Goal: Task Accomplishment & Management: Contribute content

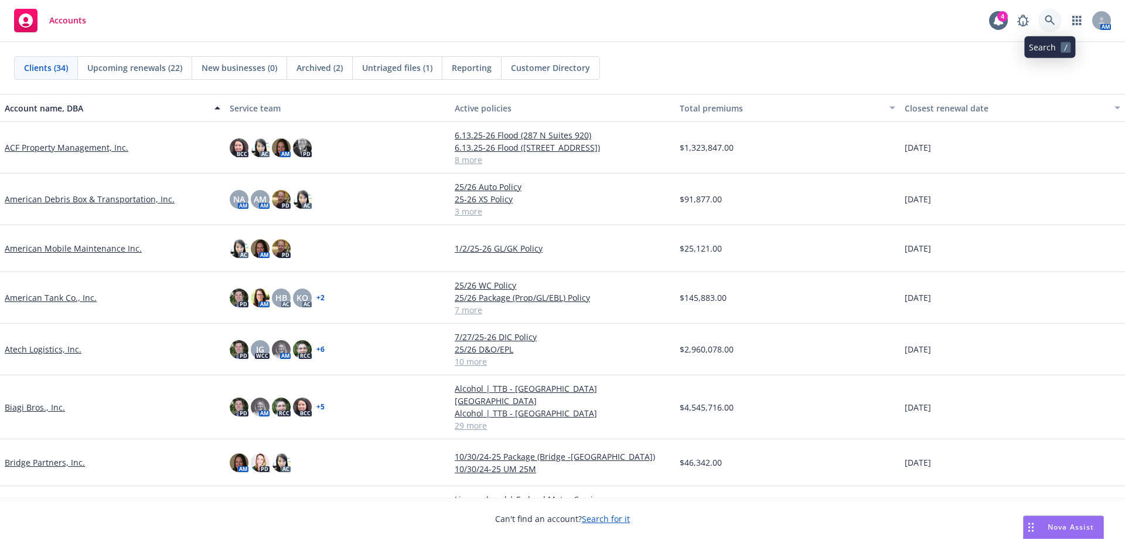
click at [1050, 22] on icon at bounding box center [1050, 20] width 11 height 11
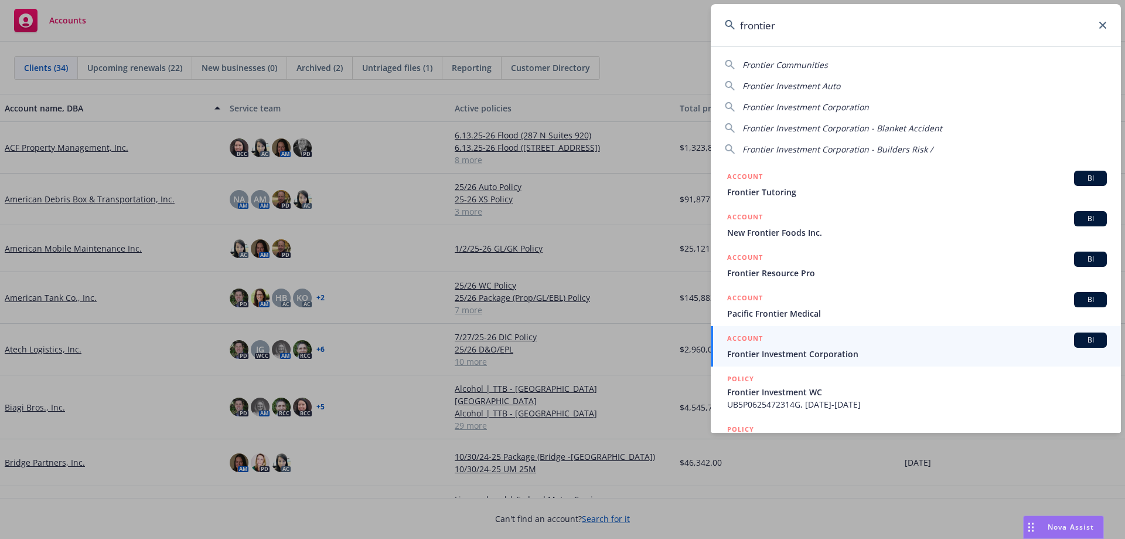
type input "frontier"
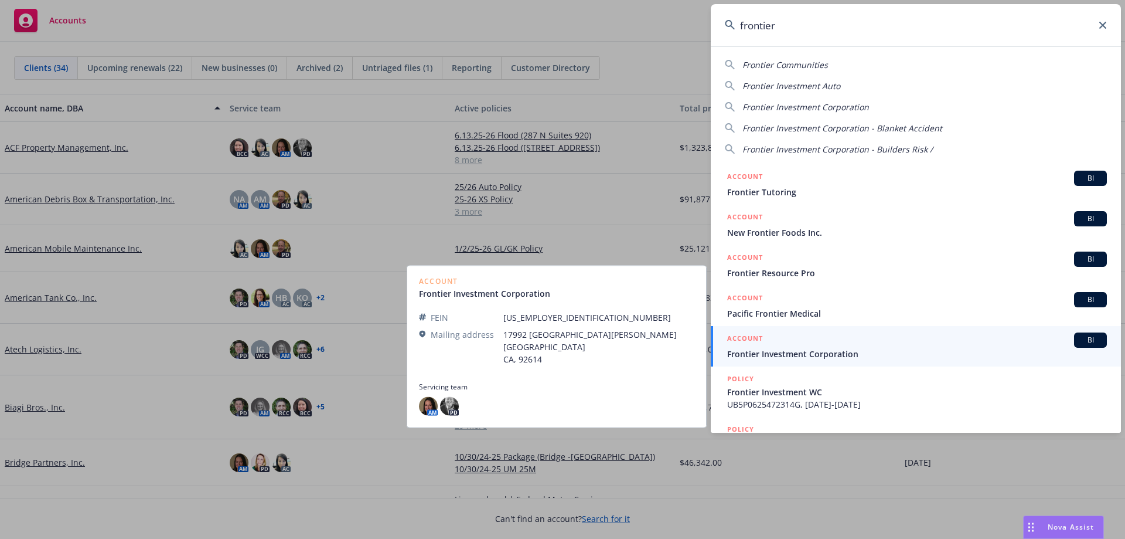
click at [760, 352] on span "Frontier Investment Corporation" at bounding box center [917, 354] width 380 height 12
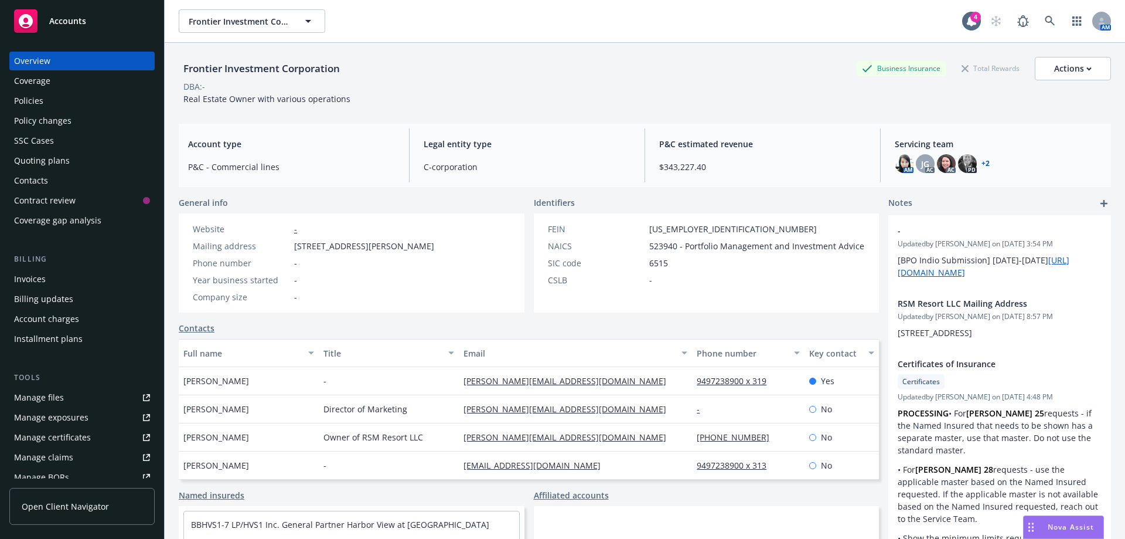
click at [28, 102] on div "Policies" at bounding box center [28, 100] width 29 height 19
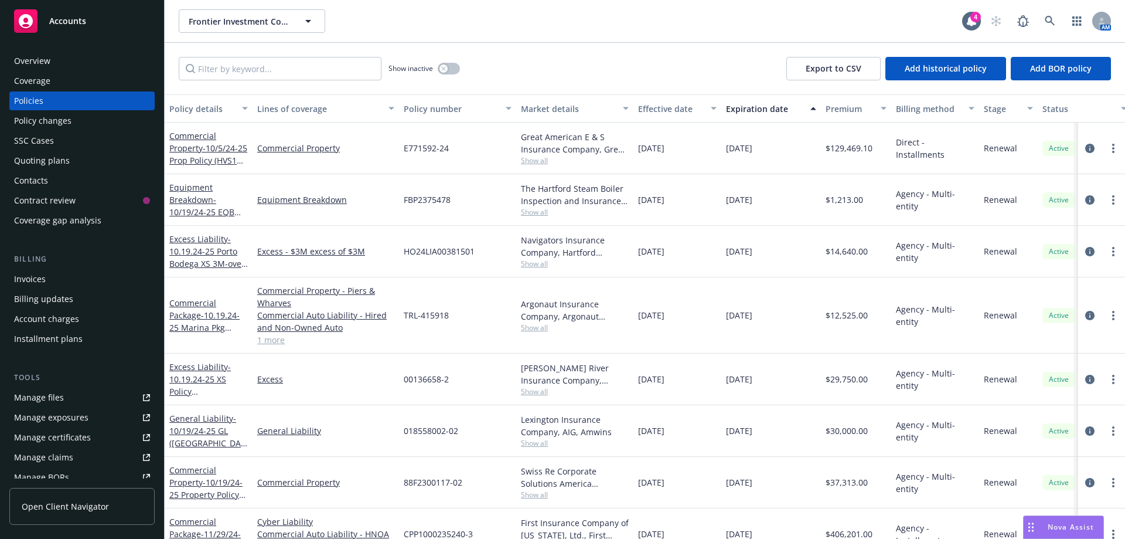
click at [47, 121] on div "Policy changes" at bounding box center [42, 120] width 57 height 19
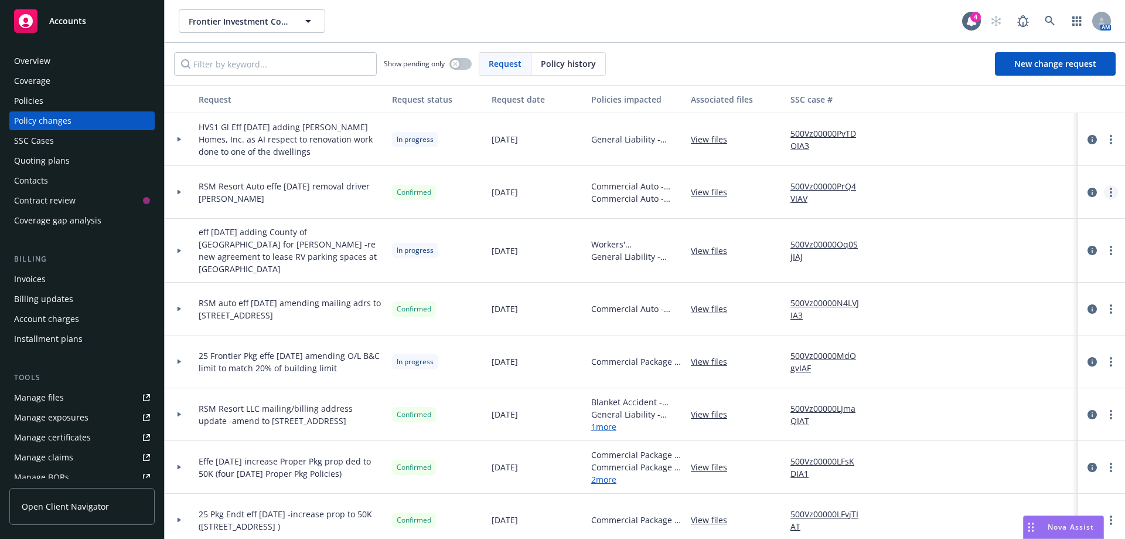
click at [1104, 192] on link "more" at bounding box center [1111, 192] width 14 height 14
click at [1088, 189] on icon "circleInformation" at bounding box center [1092, 192] width 9 height 9
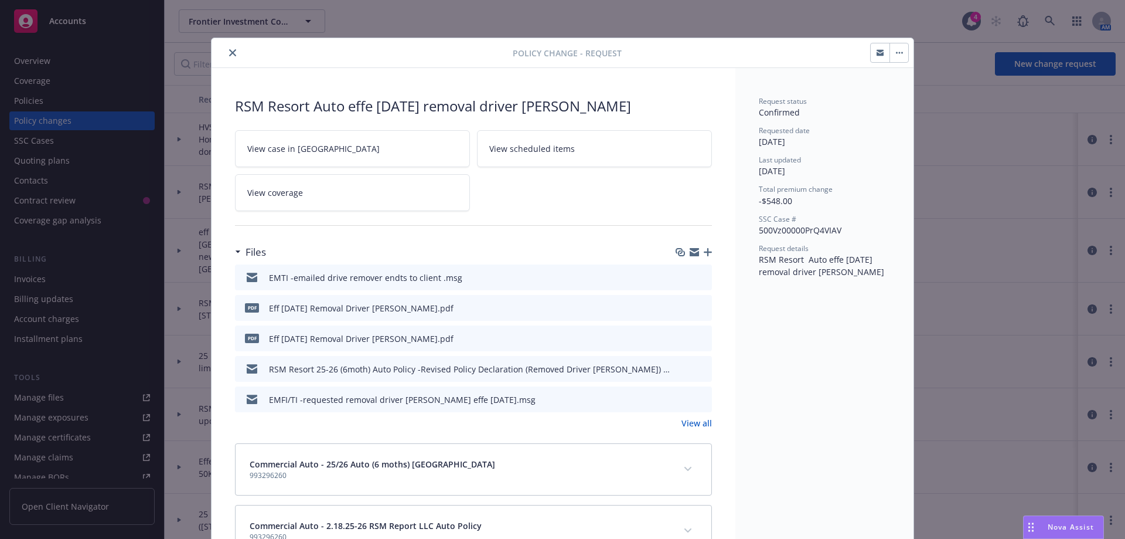
scroll to position [35, 0]
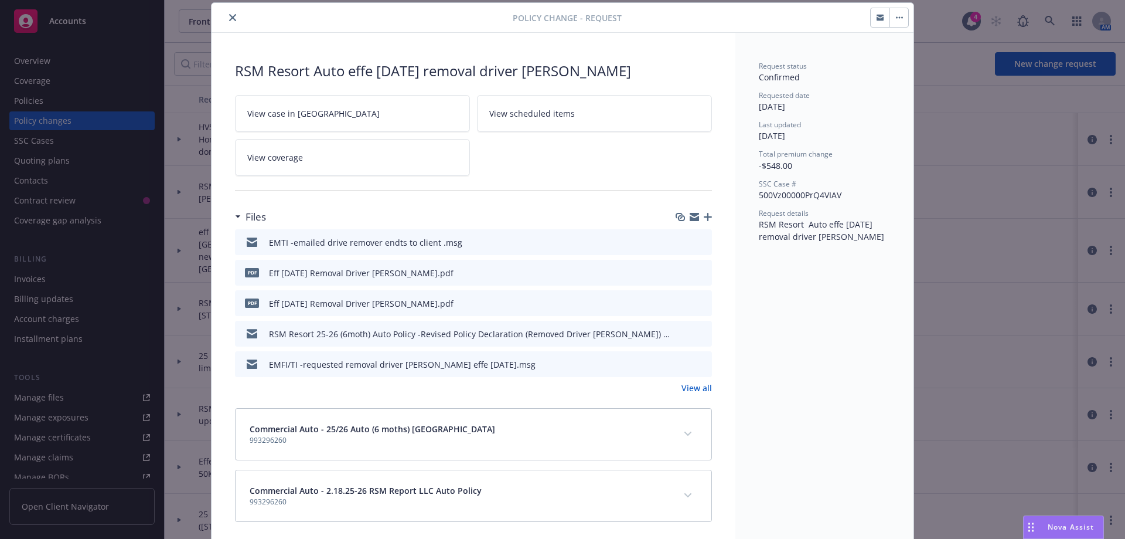
click at [230, 19] on icon "close" at bounding box center [232, 17] width 7 height 7
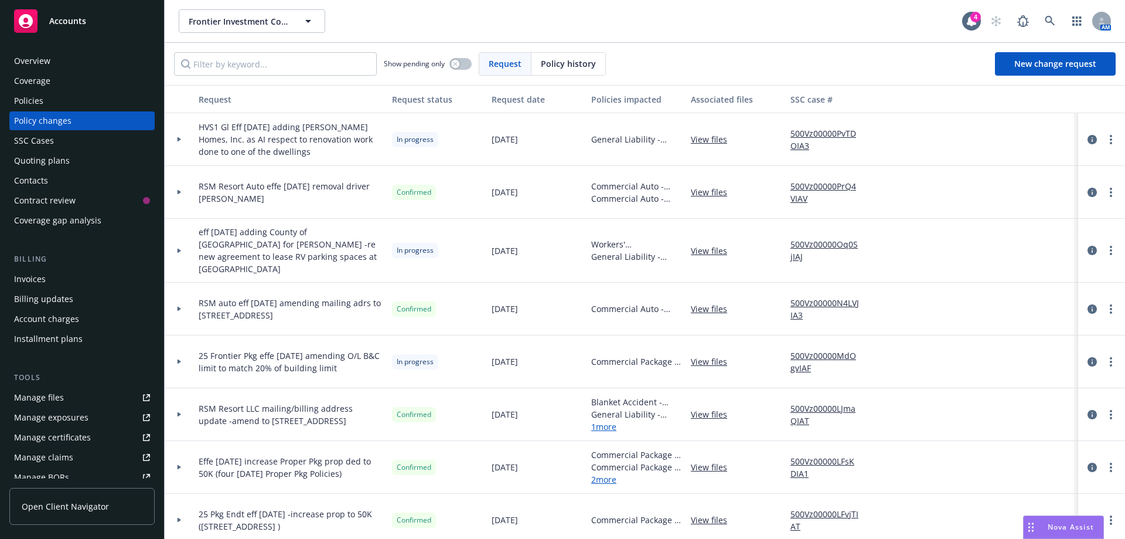
click at [37, 101] on div "Policies" at bounding box center [28, 100] width 29 height 19
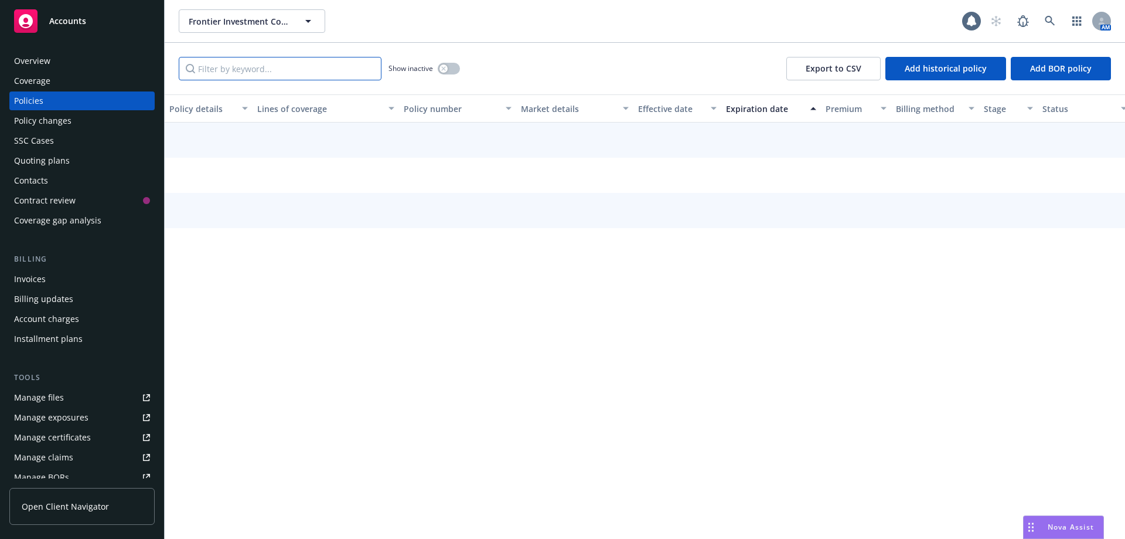
click at [217, 69] on input "Filter by keyword..." at bounding box center [280, 68] width 203 height 23
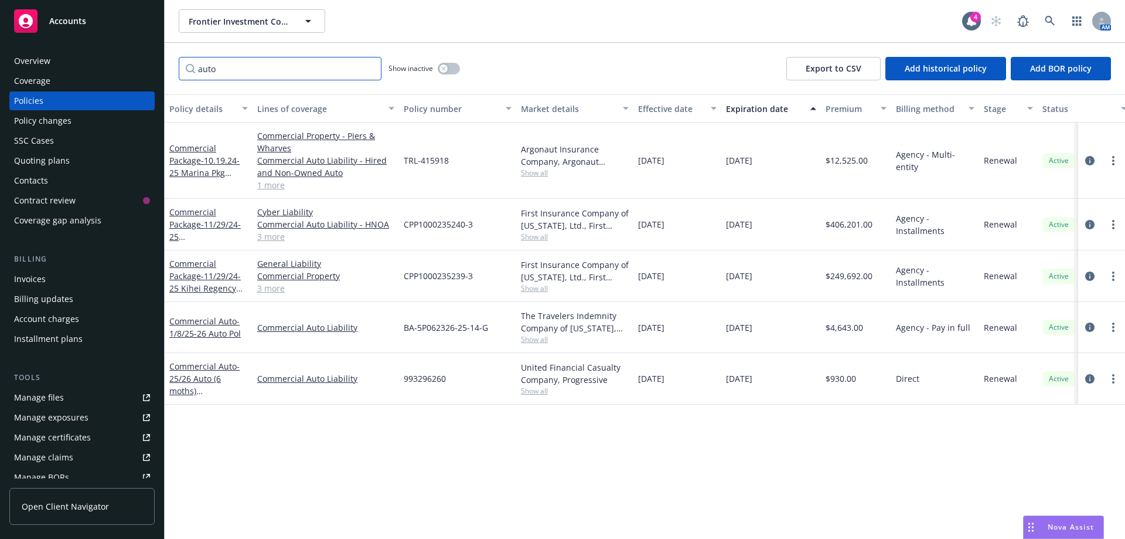
type input "auto"
click at [1092, 377] on icon "circleInformation" at bounding box center [1089, 378] width 9 height 9
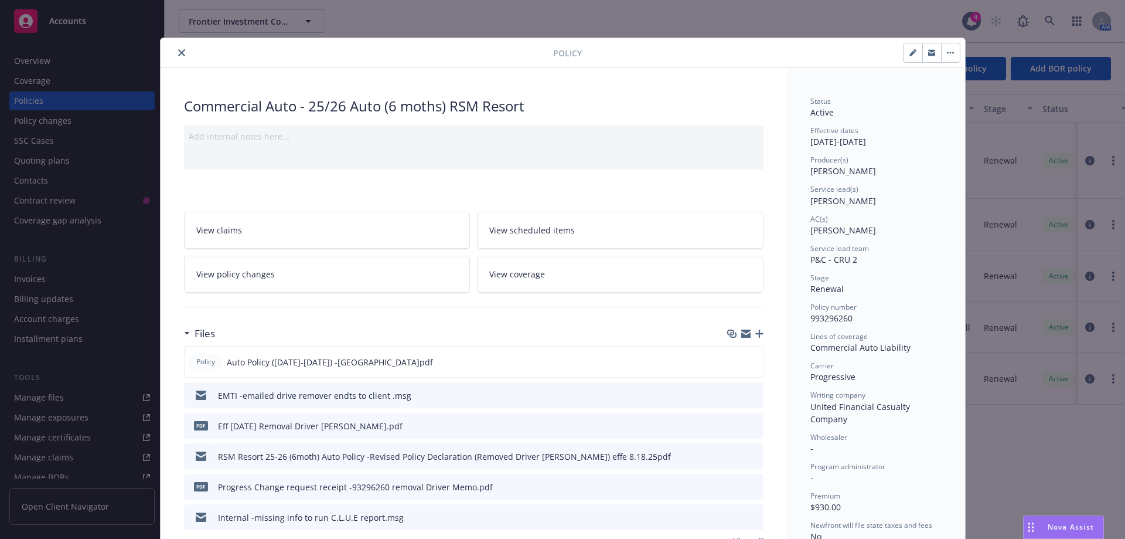
scroll to position [117, 0]
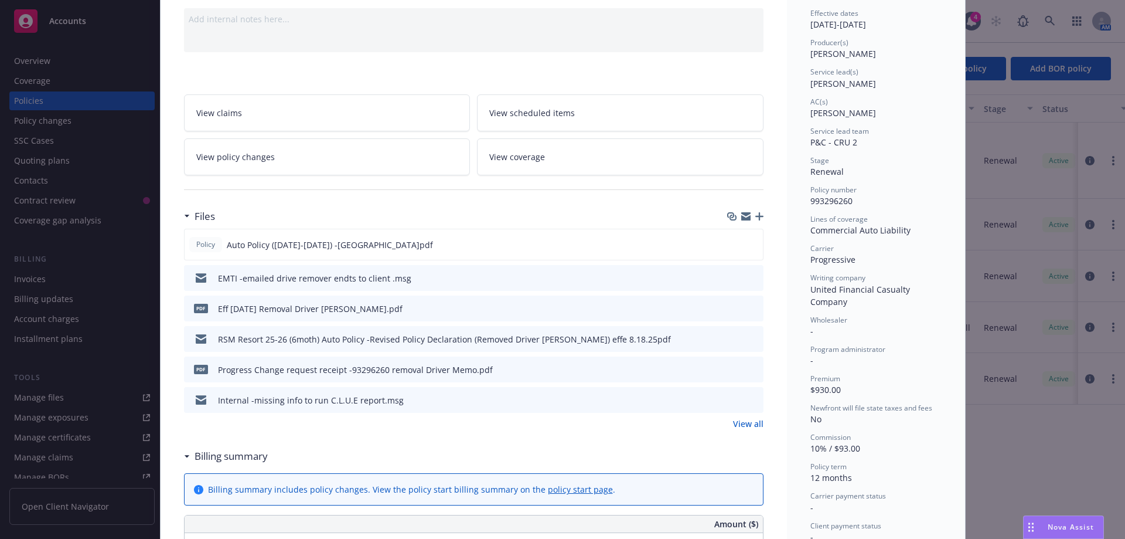
click at [751, 420] on link "View all" at bounding box center [748, 423] width 30 height 12
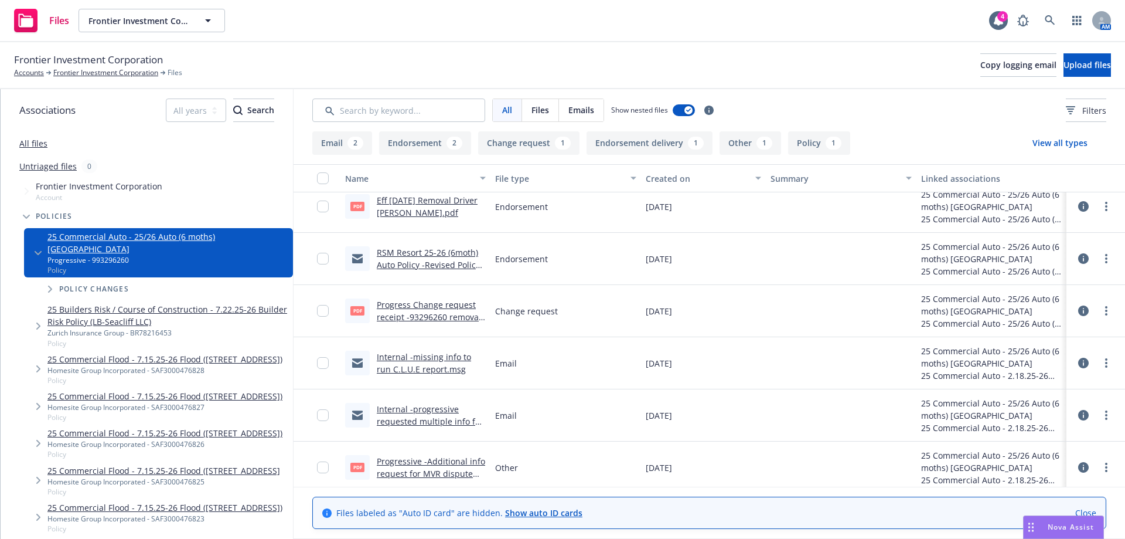
scroll to position [122, 0]
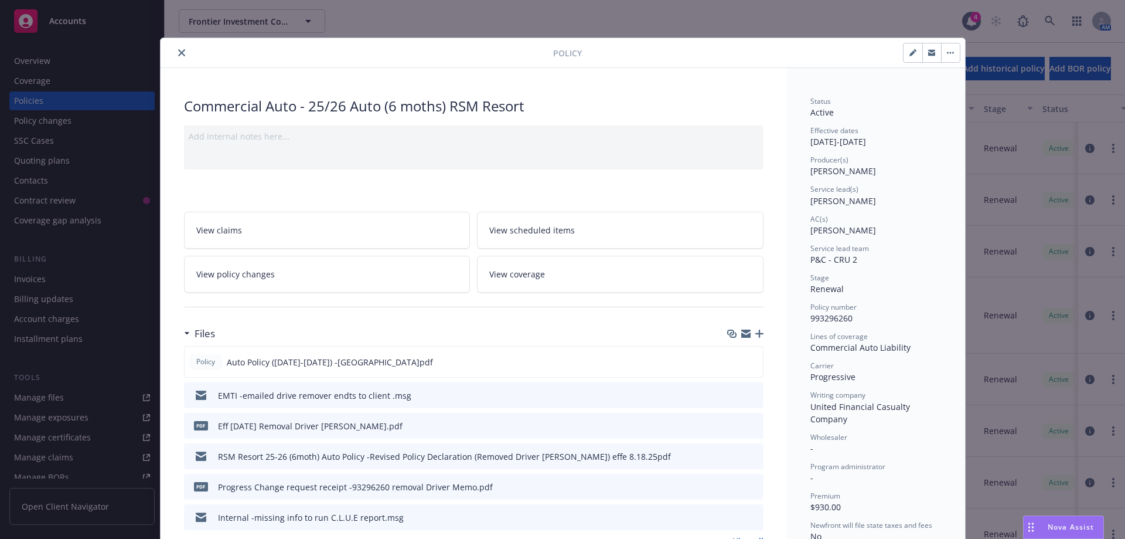
click at [178, 53] on icon "close" at bounding box center [181, 52] width 7 height 7
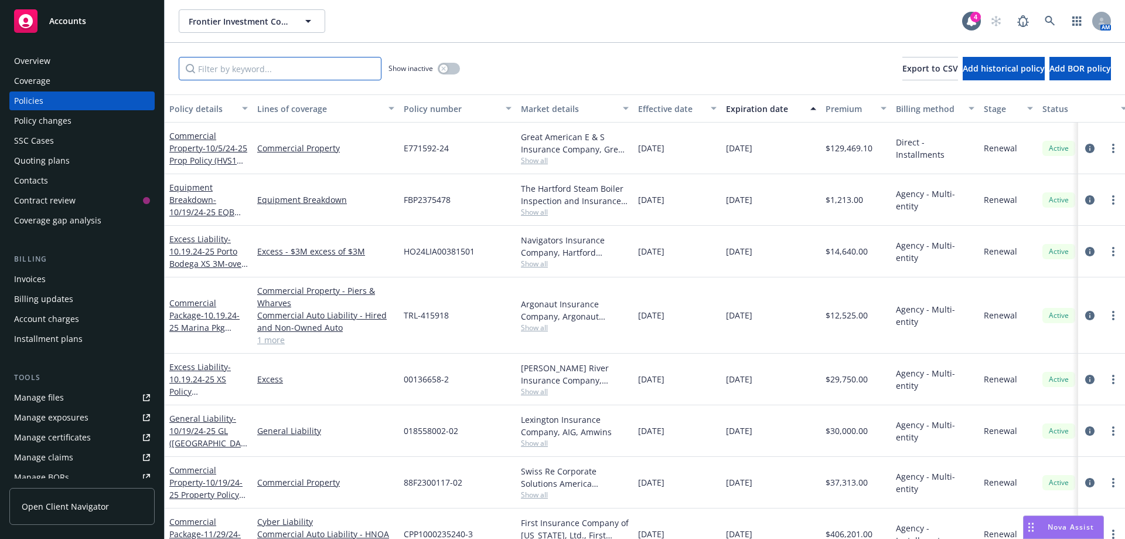
click at [239, 66] on input "Filter by keyword..." at bounding box center [280, 68] width 203 height 23
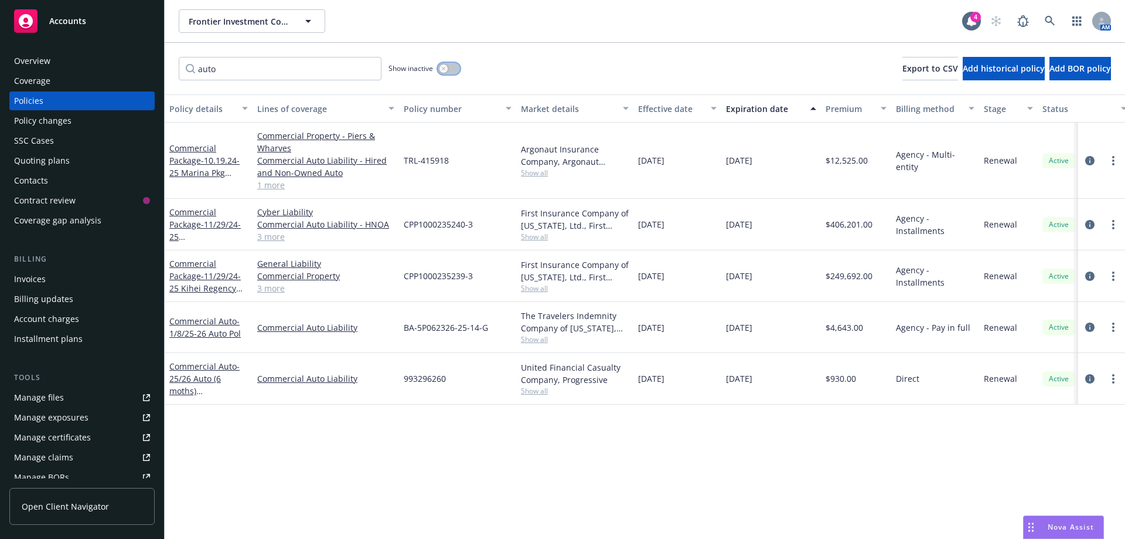
click at [451, 71] on button "button" at bounding box center [449, 69] width 22 height 12
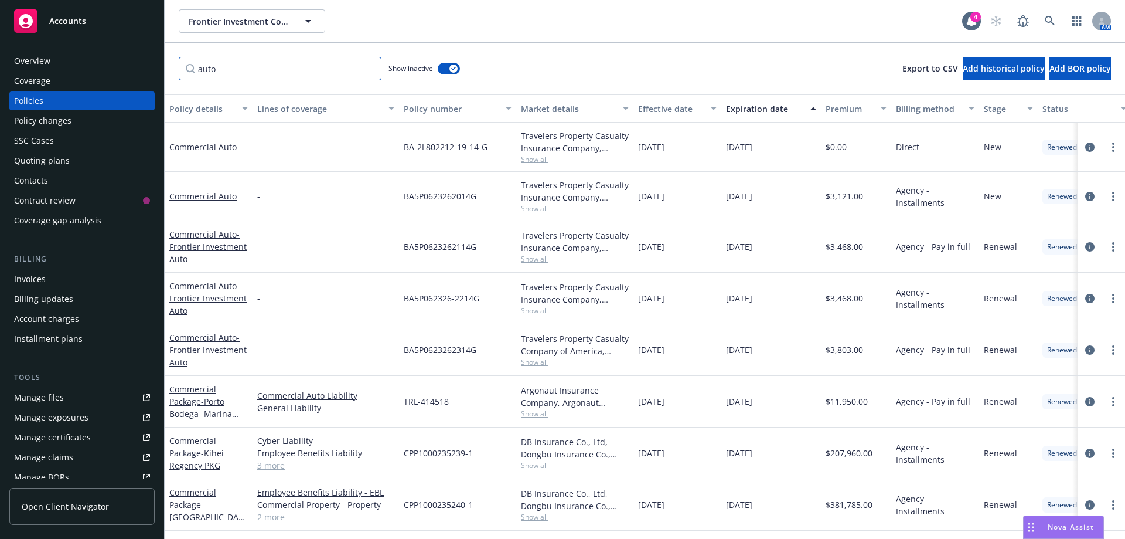
drag, startPoint x: 230, startPoint y: 67, endPoint x: 152, endPoint y: 64, distance: 78.0
click at [153, 62] on div "Accounts Overview Coverage Policies Policy changes SSC Cases Quoting plans Cont…" at bounding box center [562, 269] width 1125 height 539
paste input "993296260"
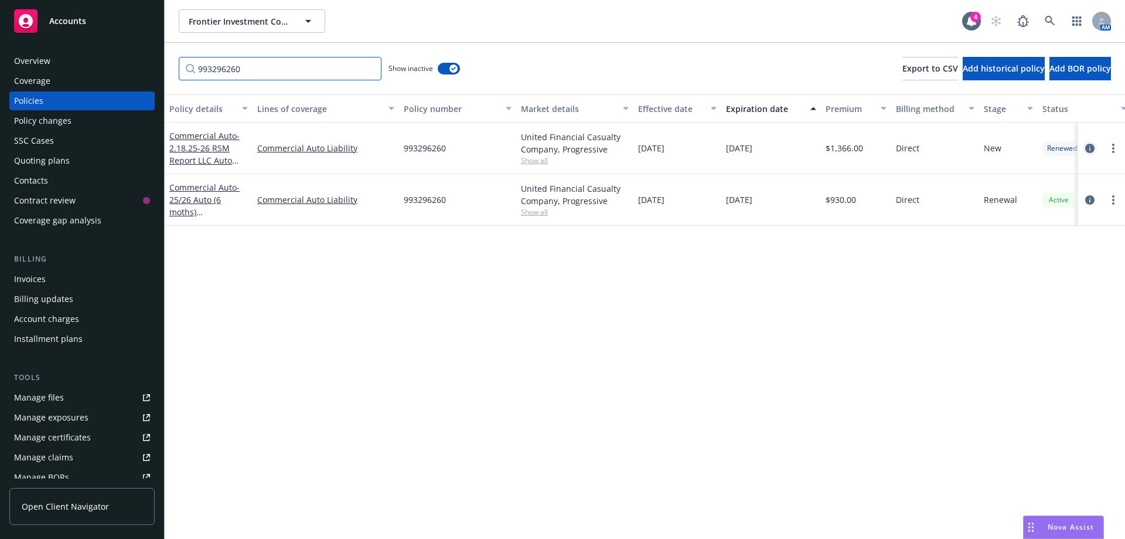
type input "993296260"
click at [1087, 144] on icon "circleInformation" at bounding box center [1089, 148] width 9 height 9
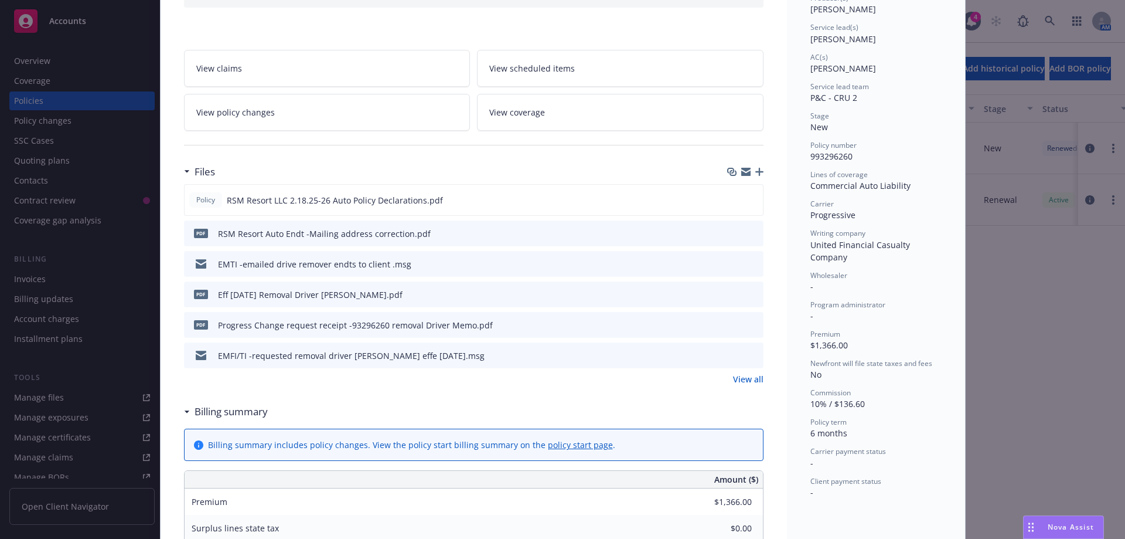
scroll to position [176, 0]
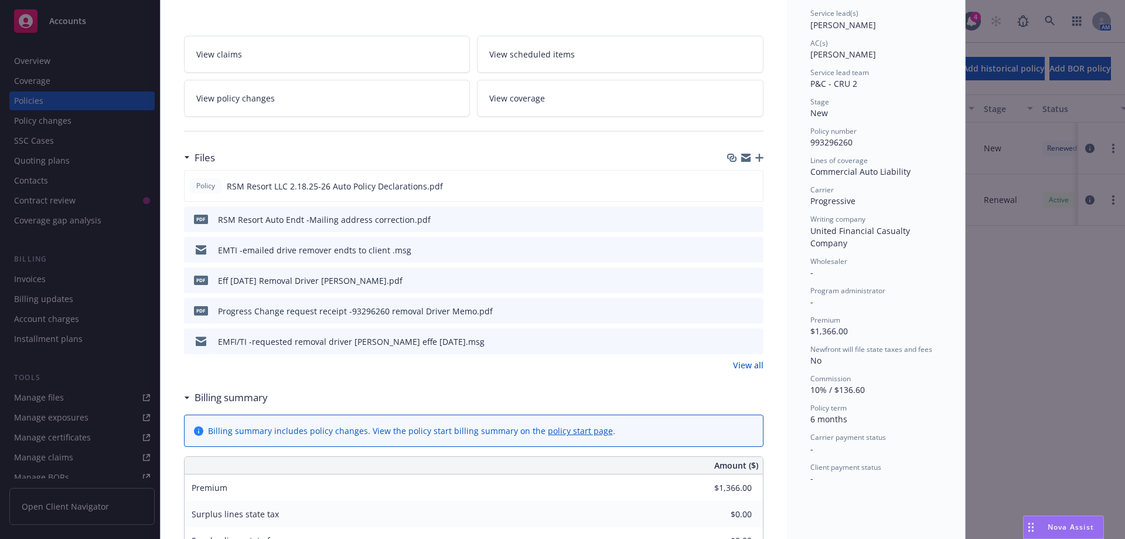
click at [733, 365] on link "View all" at bounding box center [748, 365] width 30 height 12
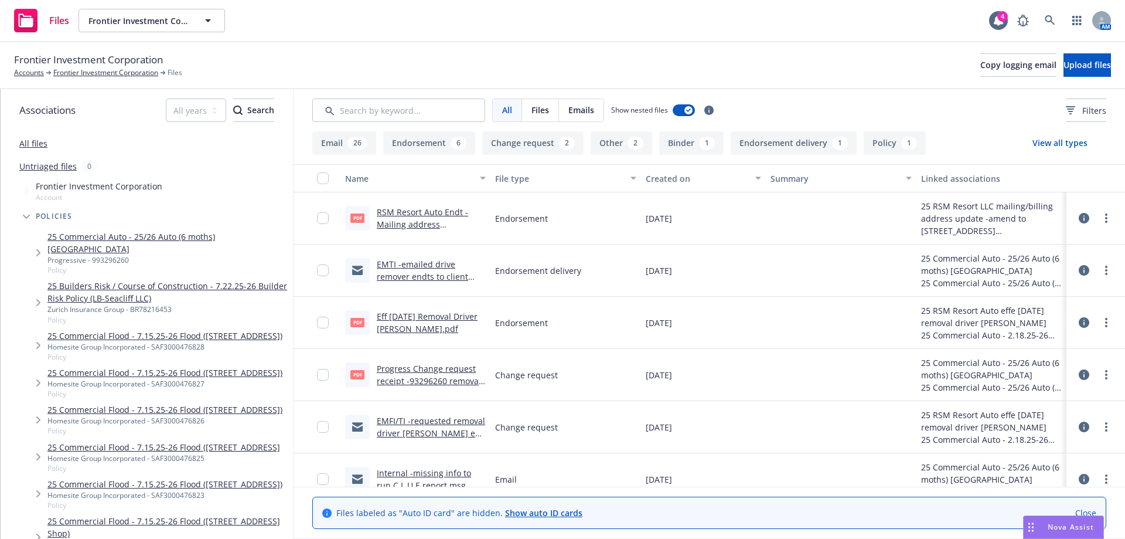
click at [404, 422] on link "EMFI/TI -requested removal driver Tommy Battaglia effe 7/28/25.msg" at bounding box center [431, 433] width 108 height 36
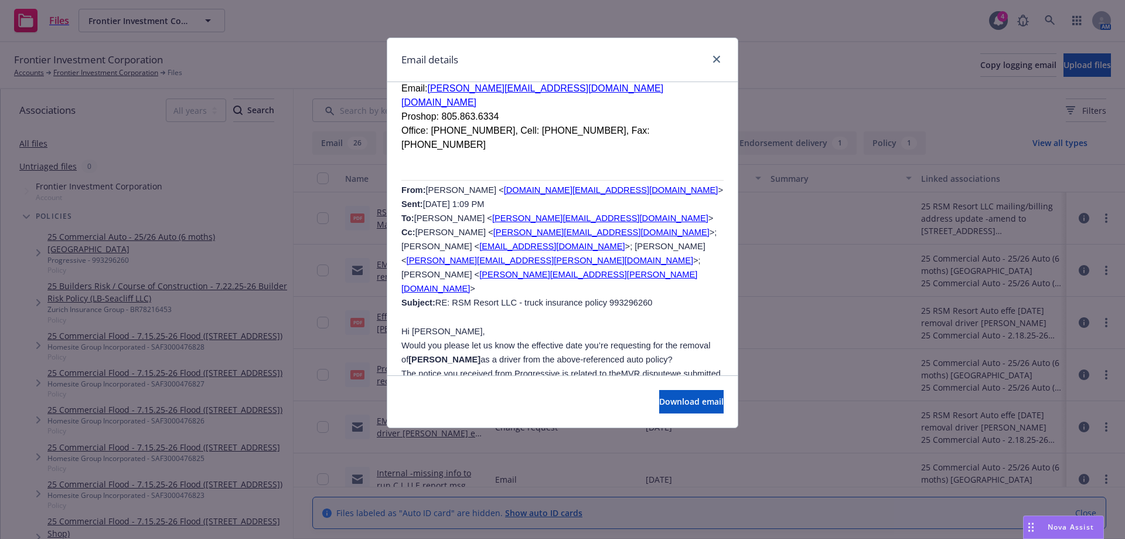
scroll to position [1190, 0]
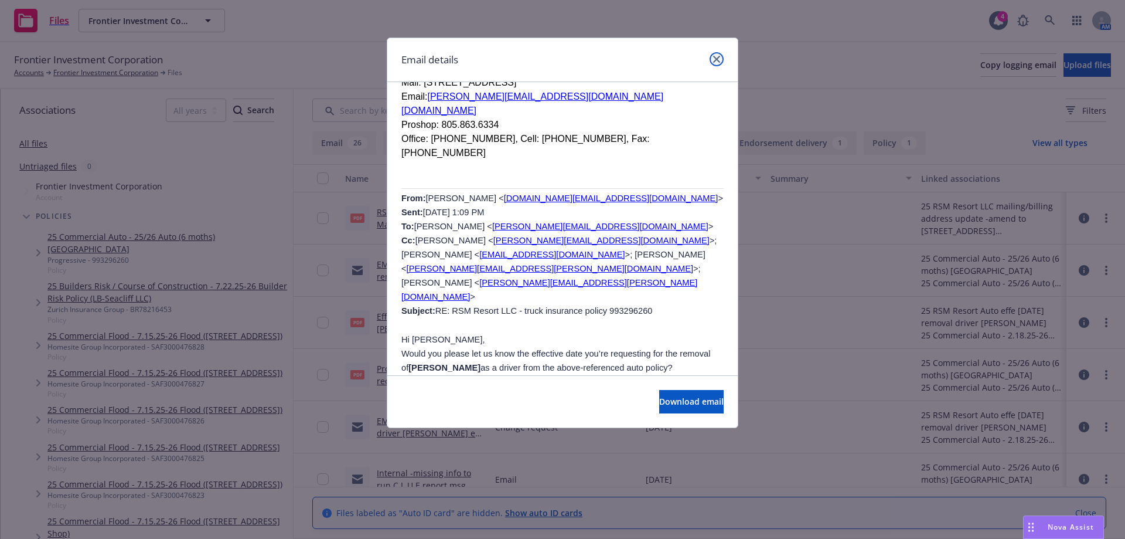
click at [712, 61] on link "close" at bounding box center [717, 59] width 14 height 14
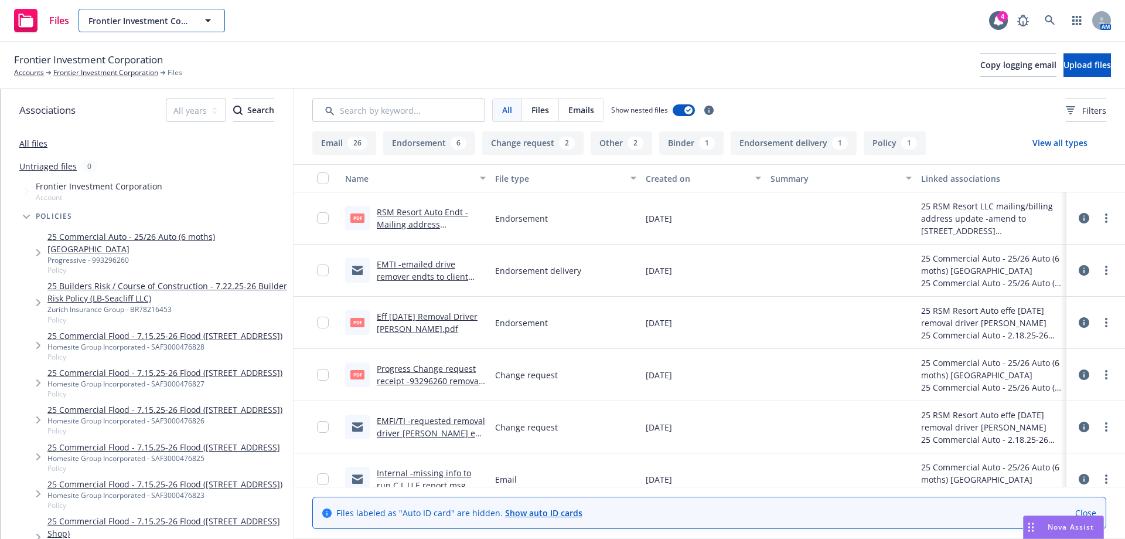
click at [108, 25] on span "Frontier Investment Corporation" at bounding box center [138, 21] width 101 height 12
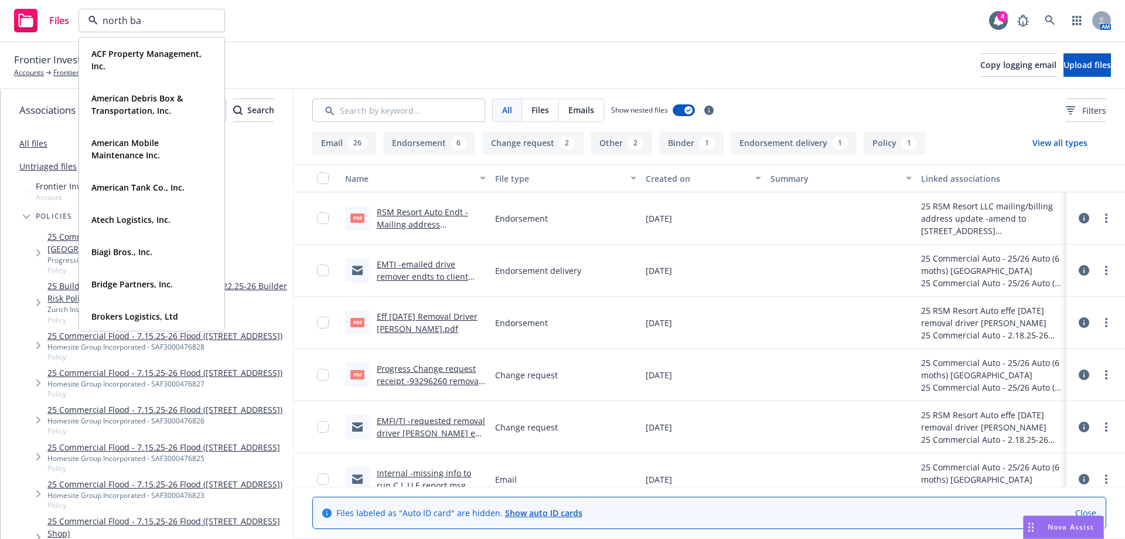
type input "north bay"
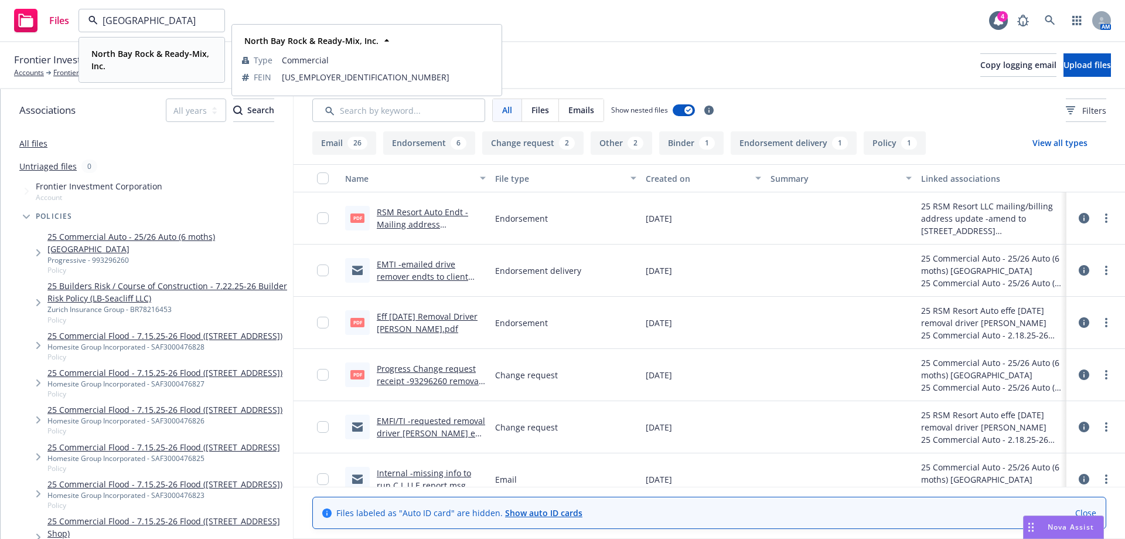
click at [135, 56] on strong "North Bay Rock & Ready-Mix, Inc." at bounding box center [150, 59] width 118 height 23
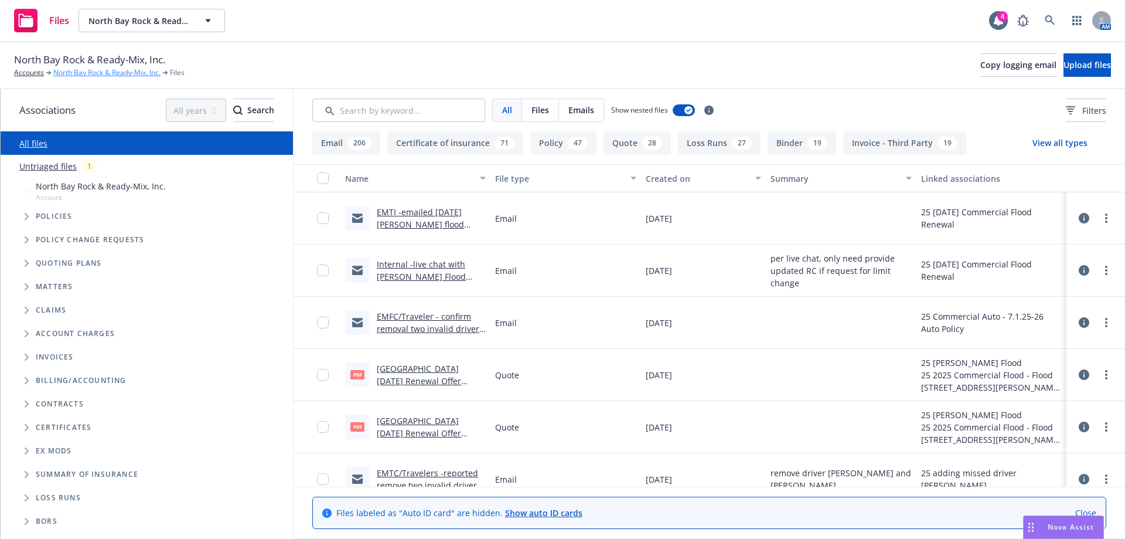
click at [67, 76] on link "North Bay Rock & Ready-Mix, Inc." at bounding box center [106, 72] width 107 height 11
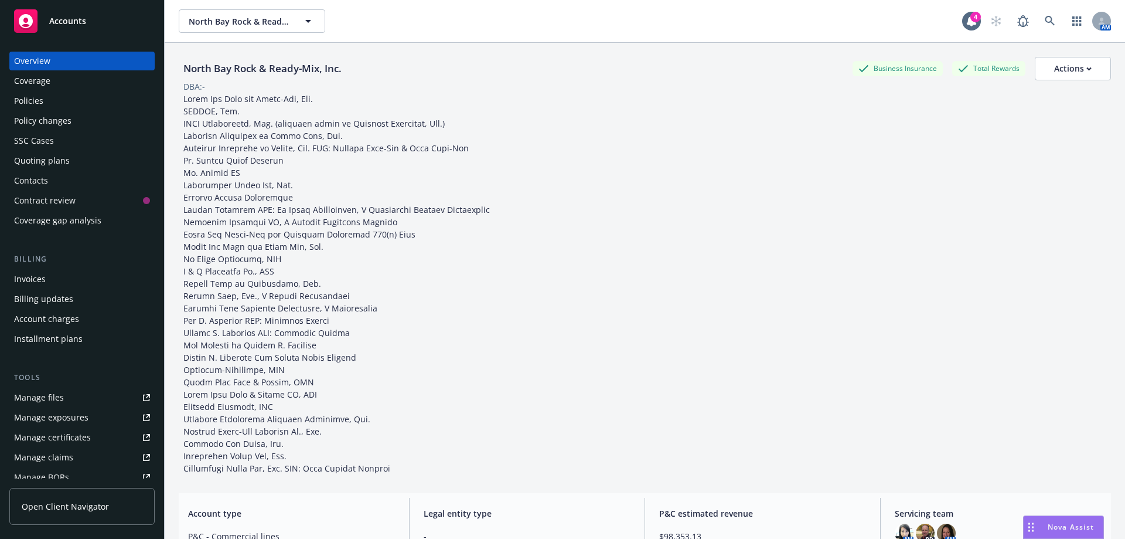
click at [45, 122] on div "Policy changes" at bounding box center [42, 120] width 57 height 19
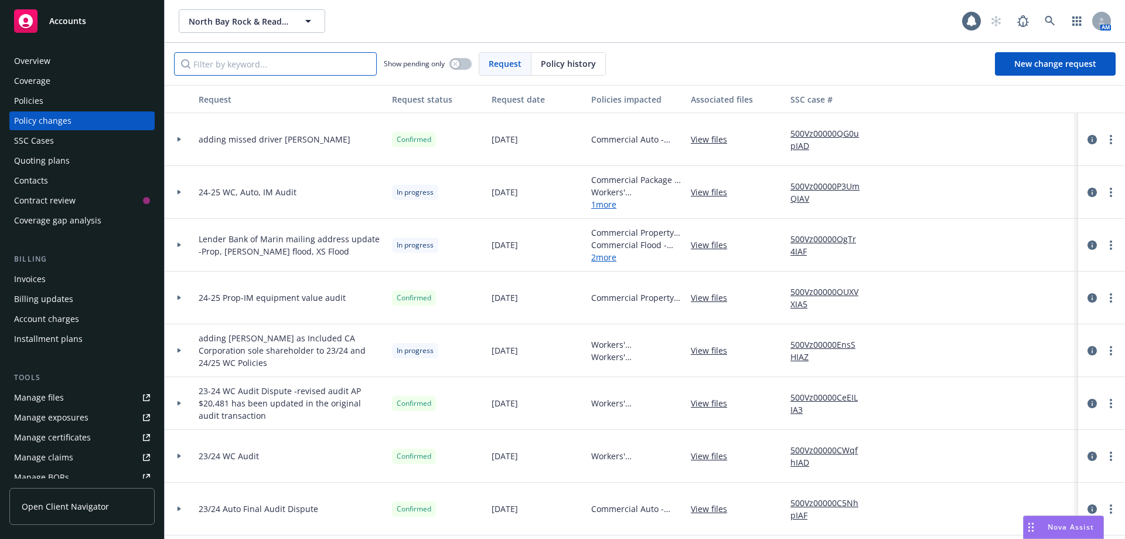
click at [193, 68] on input "Filter by keyword..." at bounding box center [275, 63] width 203 height 23
click at [1110, 350] on circle "more" at bounding box center [1111, 350] width 2 height 2
click at [1088, 350] on icon "circleInformation" at bounding box center [1092, 350] width 9 height 9
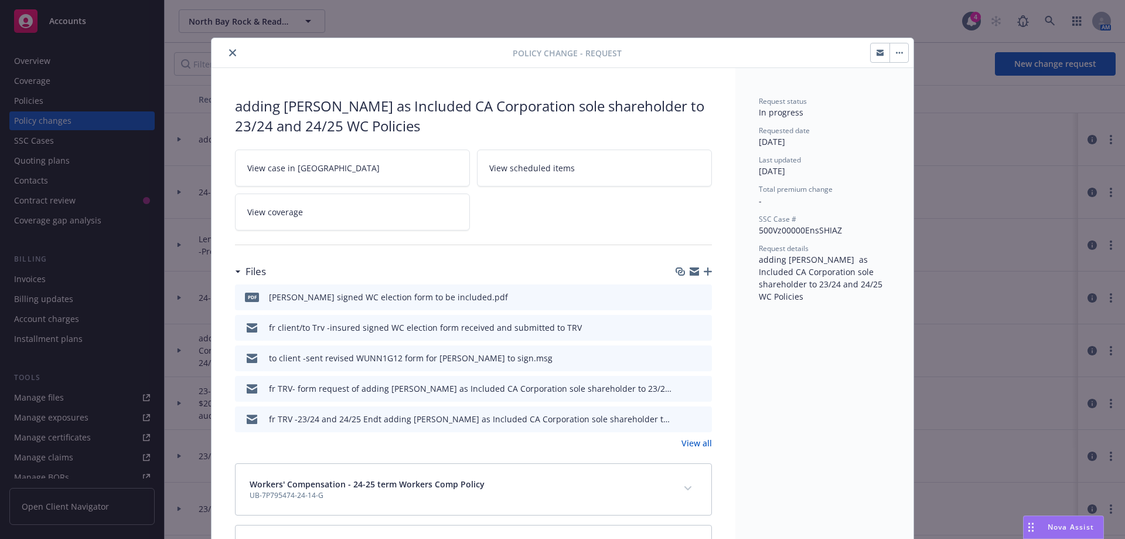
scroll to position [35, 0]
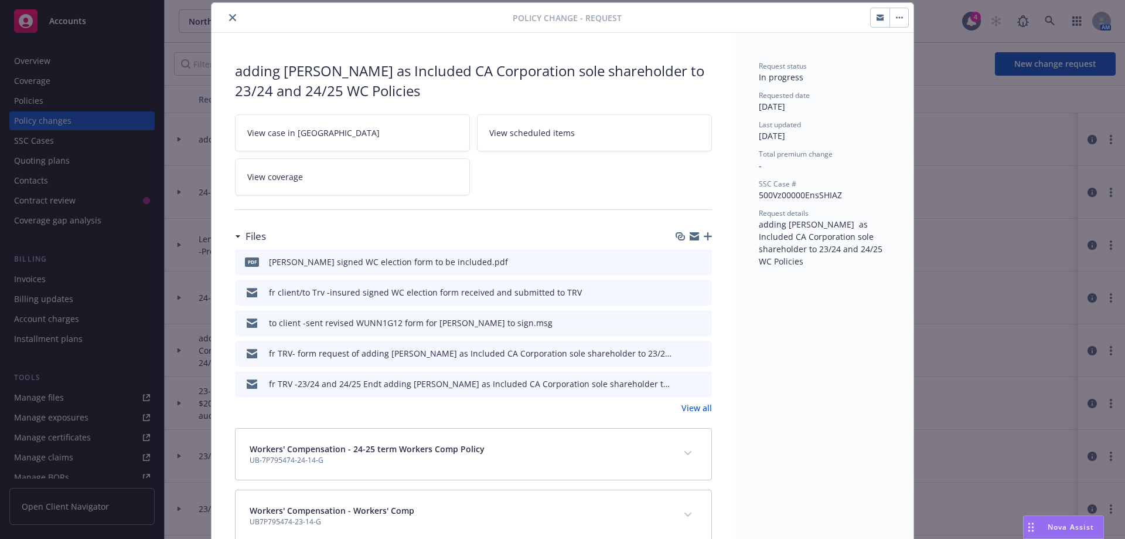
click at [704, 237] on icon "button" at bounding box center [708, 236] width 8 height 8
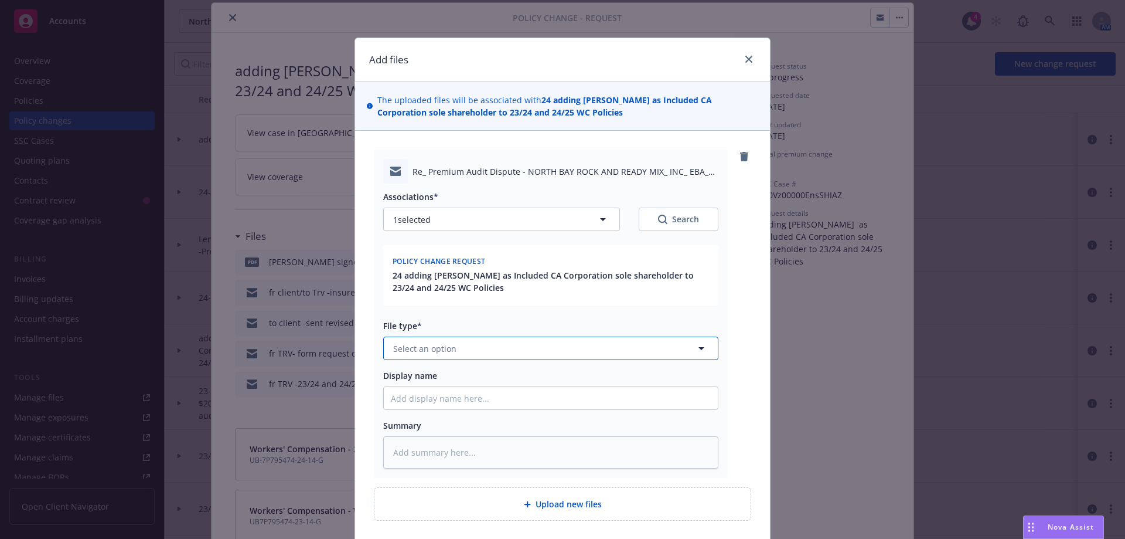
click at [438, 354] on span "Select an option" at bounding box center [424, 348] width 63 height 12
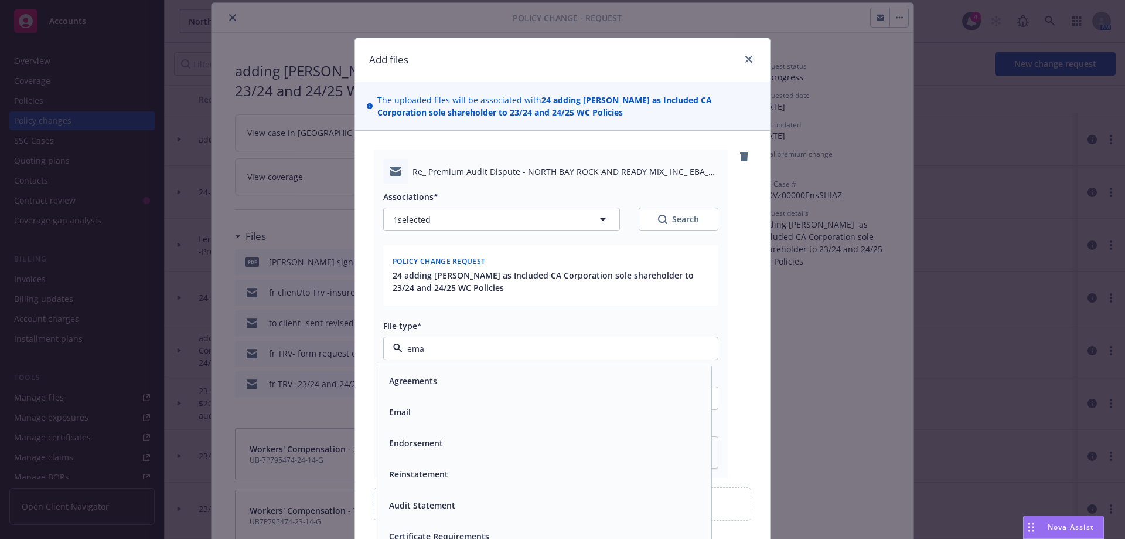
type input "emai"
click at [406, 376] on div "Email" at bounding box center [398, 380] width 29 height 17
click at [412, 406] on input "Display name" at bounding box center [551, 398] width 334 height 22
type textarea "x"
type input "E"
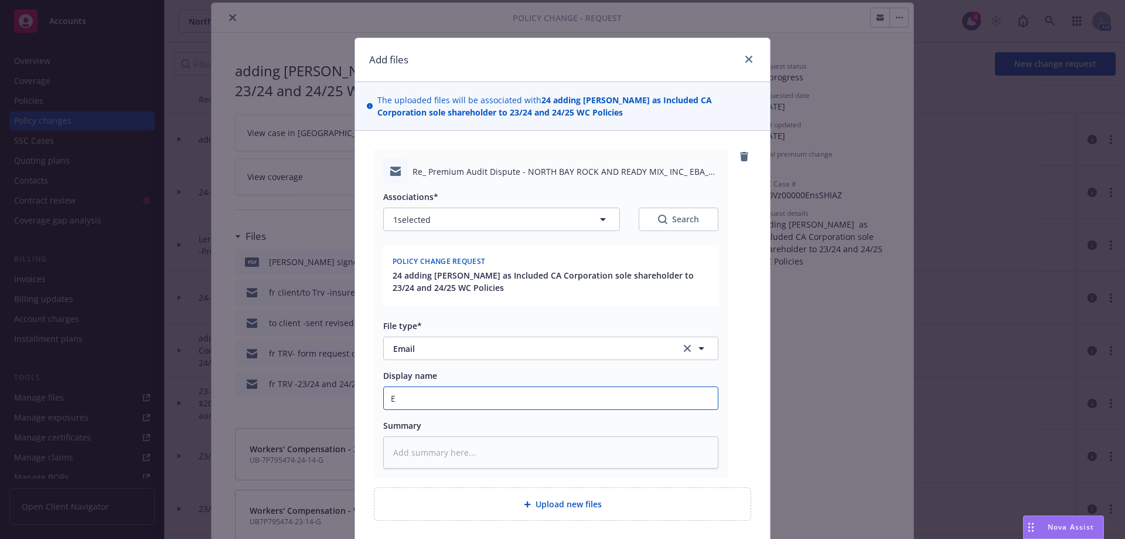
type textarea "x"
type input "E<"
type textarea "x"
type input "E<T"
type textarea "x"
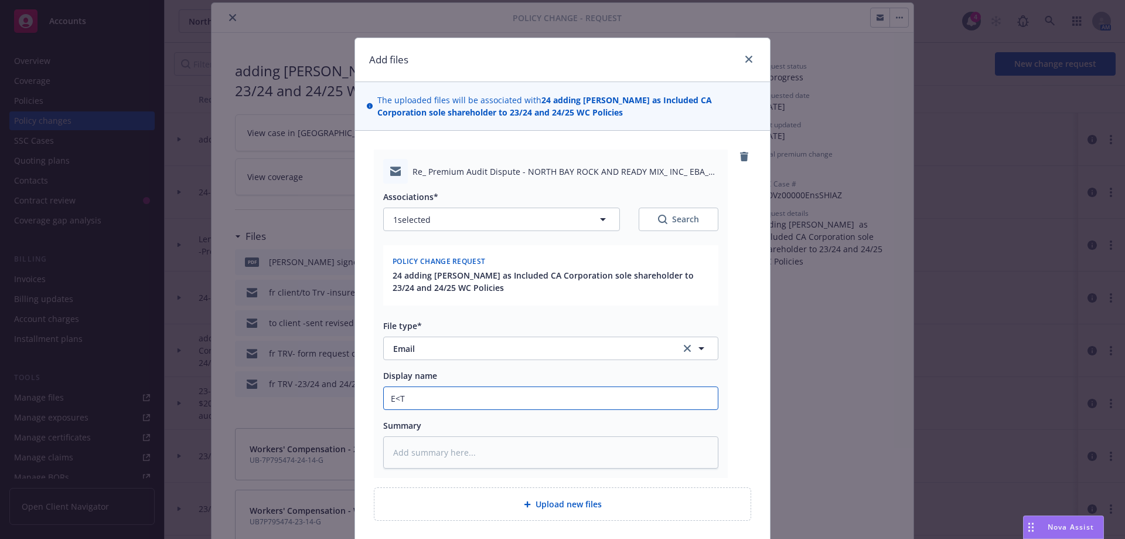
type input "E<"
type textarea "x"
type input "E"
type textarea "x"
type input "EM"
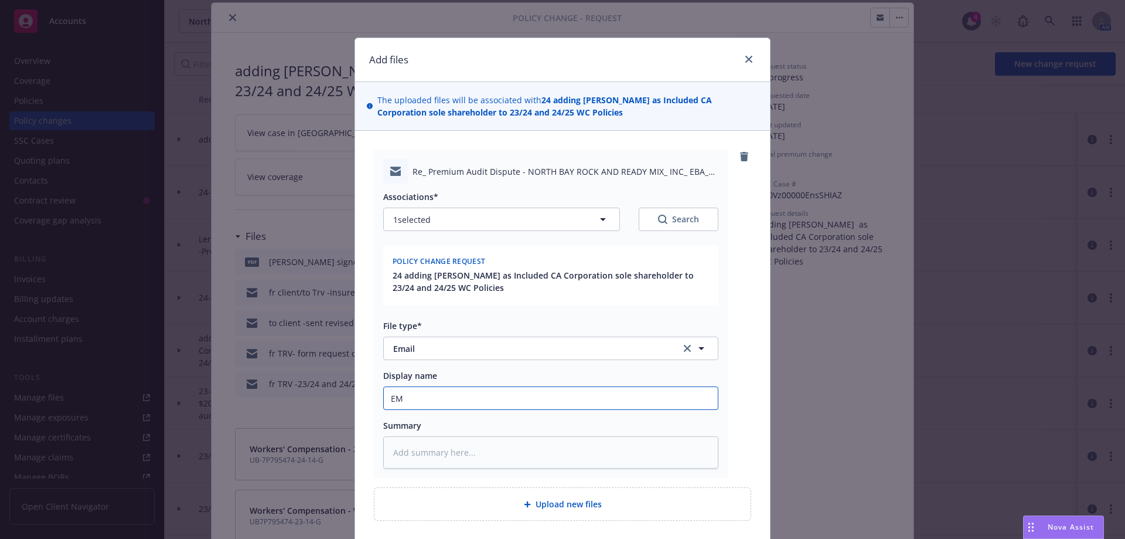
type textarea "x"
type input "EMT"
type textarea "x"
type input "EMTI"
type textarea "x"
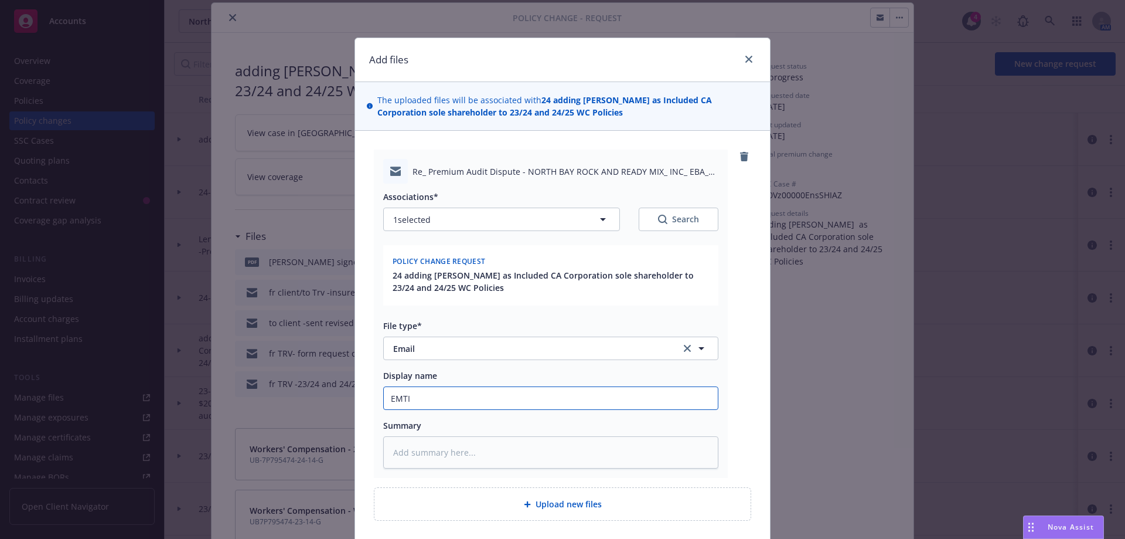
type input "EMT"
type textarea "x"
type input "EMTI"
type textarea "x"
type input "EMTI/"
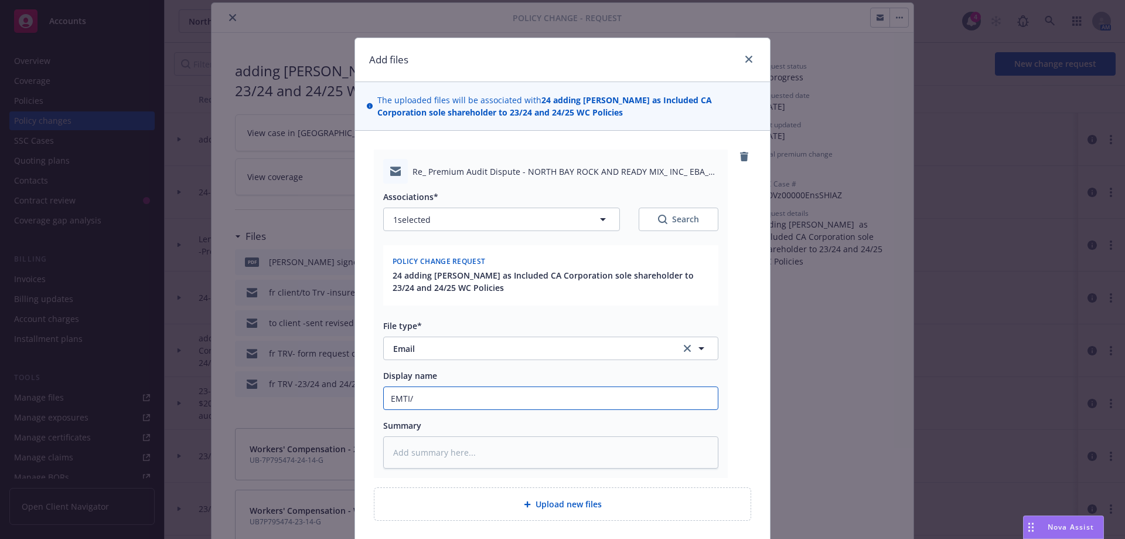
type textarea "x"
type input "EMTI/T"
type textarea "x"
type input "EMTI/TC"
type textarea "x"
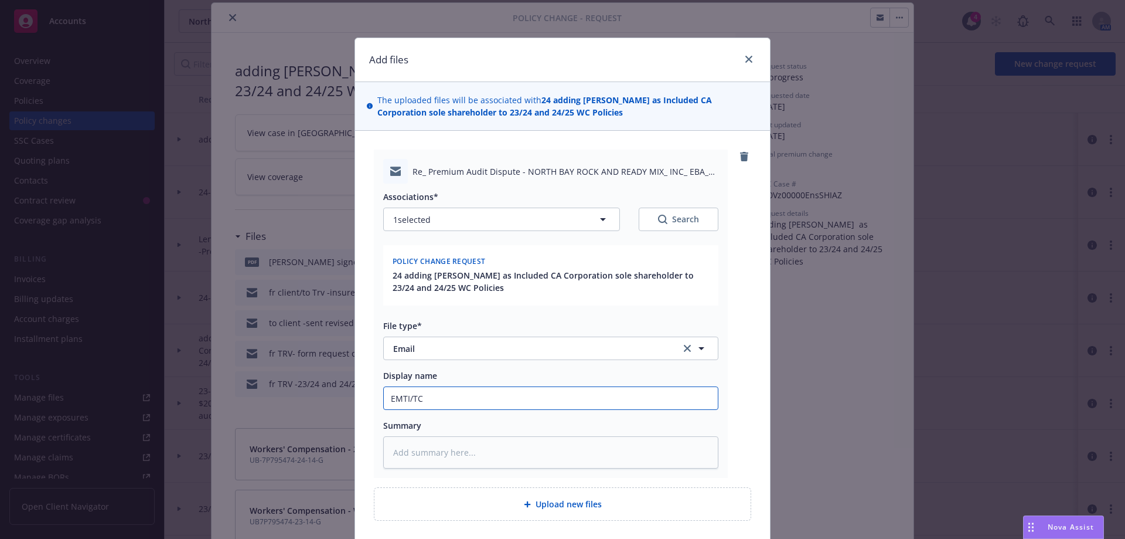
type input "EMTI/T"
type textarea "x"
type input "EMTI/"
type textarea "x"
type input "EMTI"
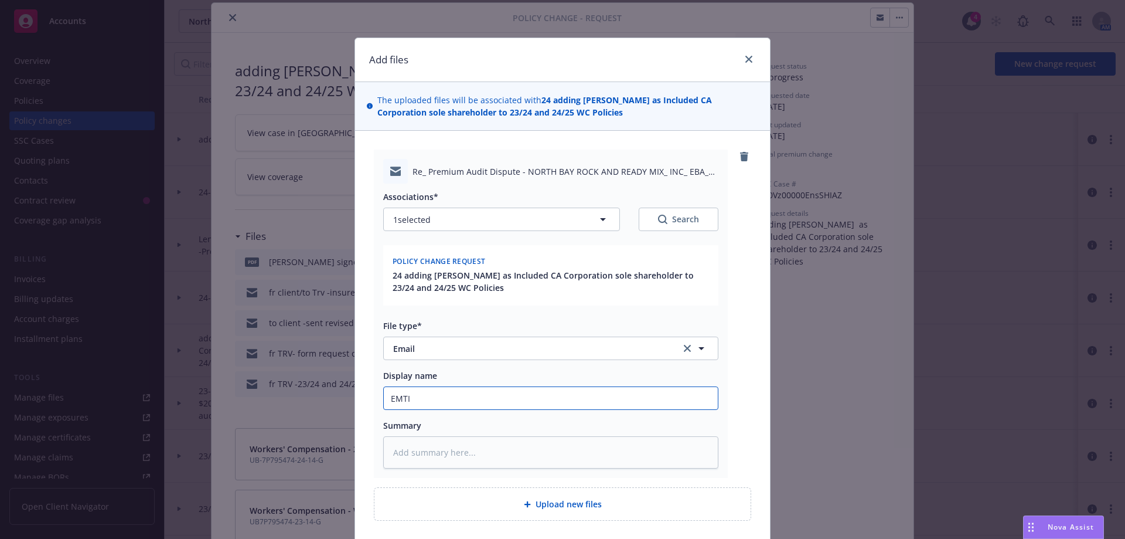
type textarea "x"
type input "EMTI&"
type textarea "x"
type input "EMTI&T"
type textarea "x"
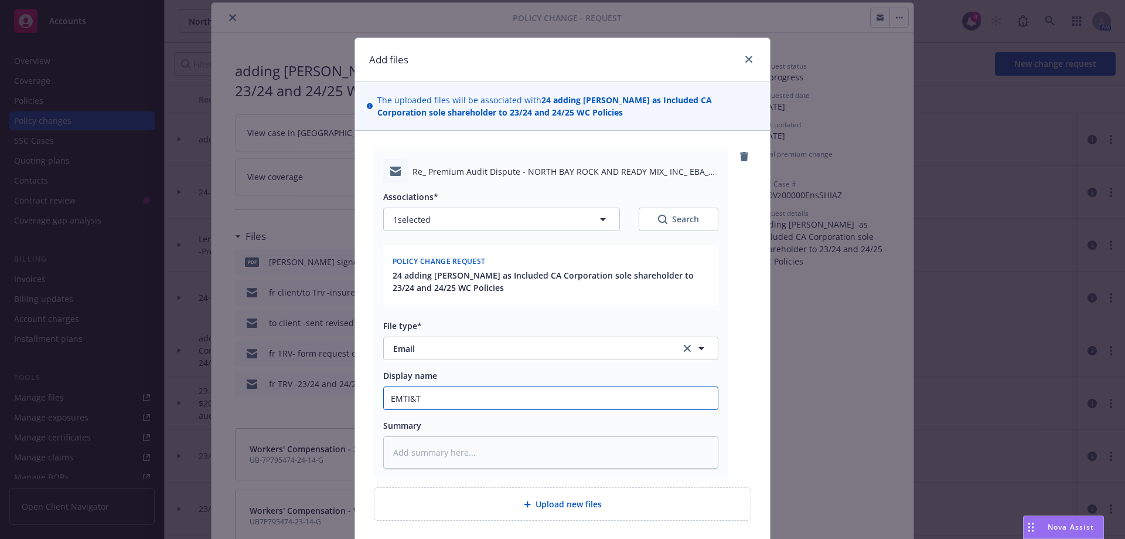
type input "EMTI&TC"
type textarea "x"
type input "EMTI&TC"
type textarea "x"
type input "EMTI&TC -"
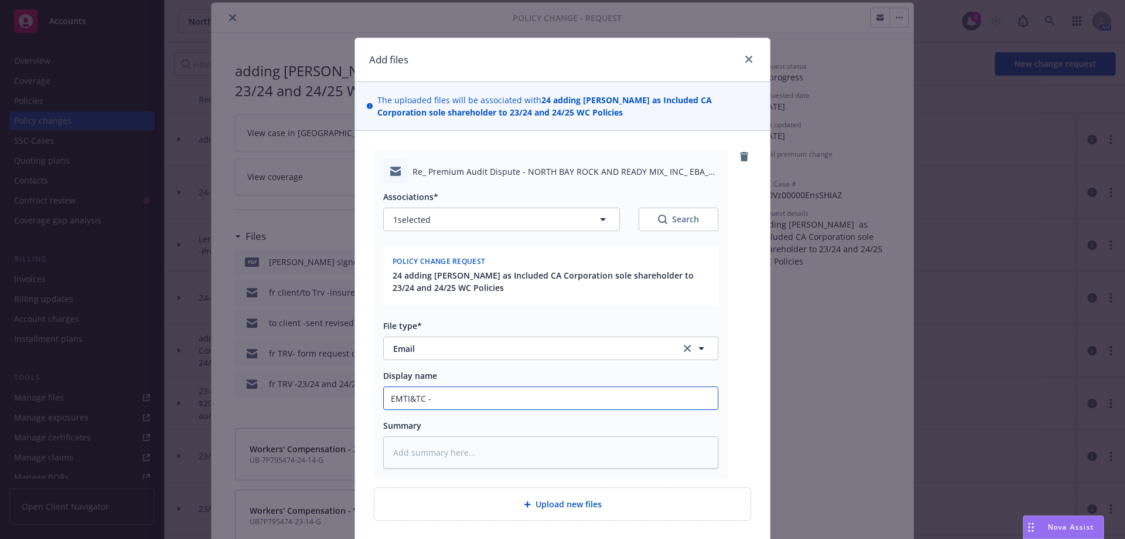
type textarea "x"
type input "EMTI&TC"
type textarea "x"
type input "EMTI&TC"
type textarea "x"
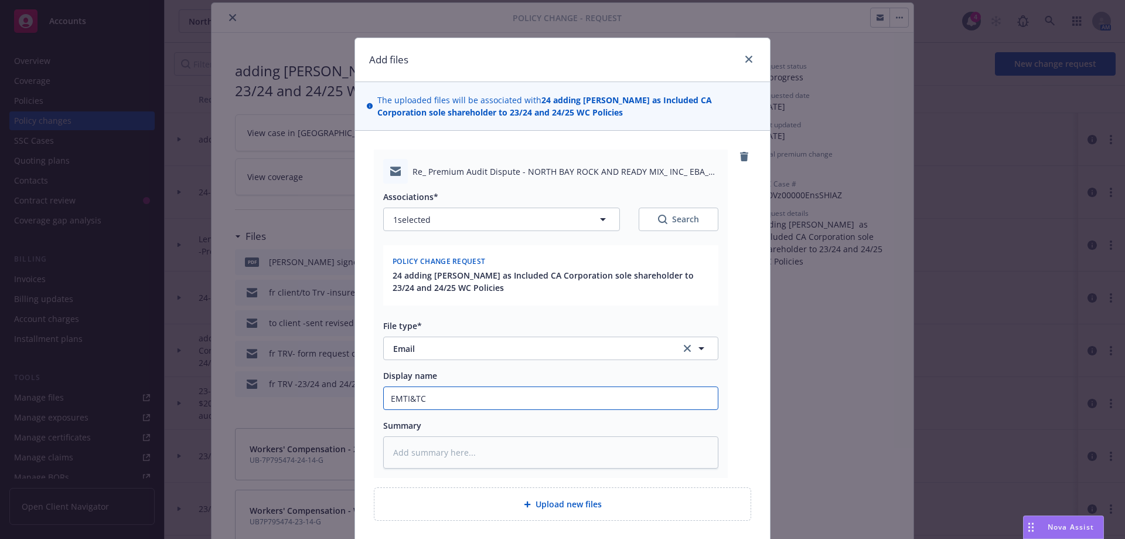
type input "EMTI&T"
type textarea "x"
type input "EMTI&"
type textarea "x"
type input "EMTI"
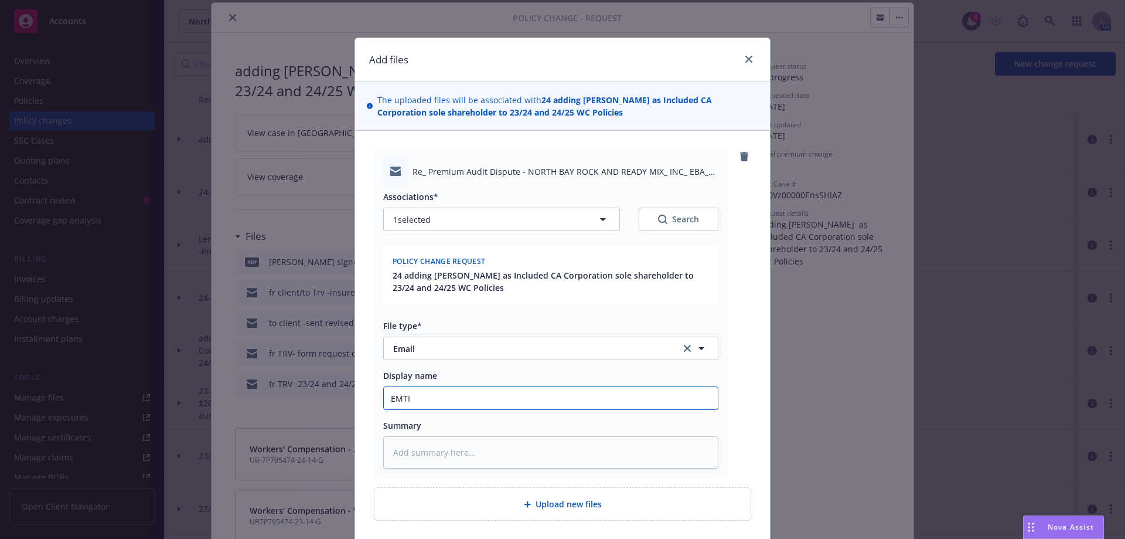
type textarea "x"
type input "EMT"
type textarea "x"
type input "EM"
type textarea "x"
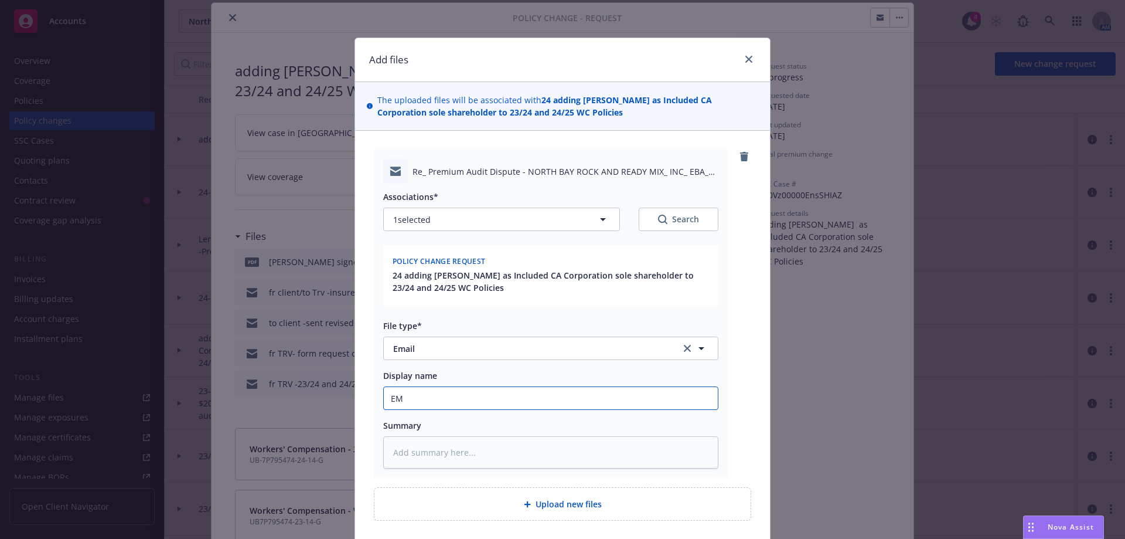
type input "E"
type textarea "x"
